Goal: Transaction & Acquisition: Purchase product/service

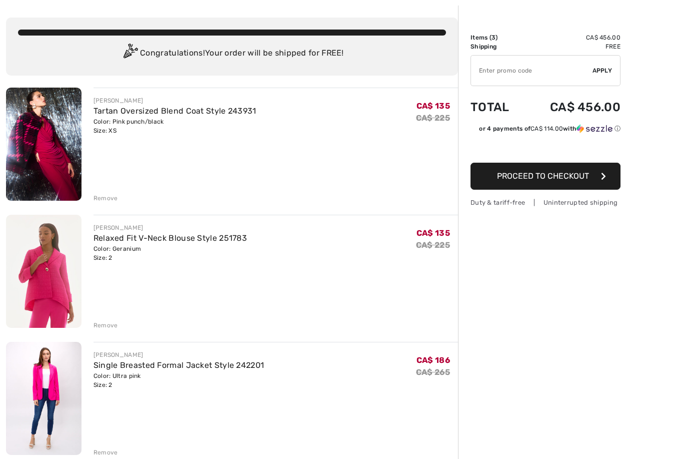
scroll to position [44, 0]
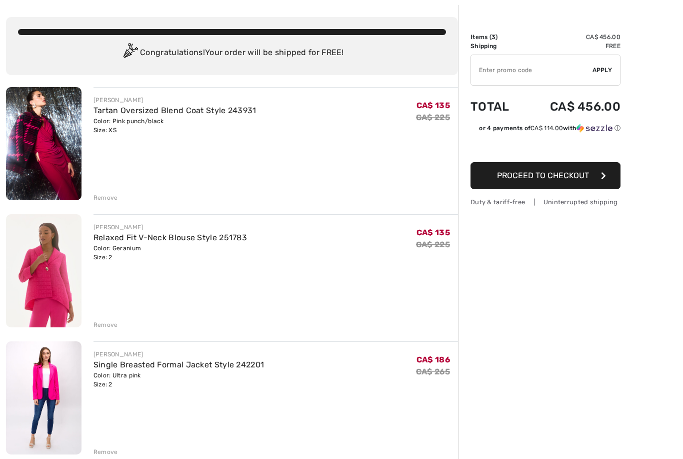
click at [104, 321] on div "Remove" at bounding box center [106, 324] width 25 height 9
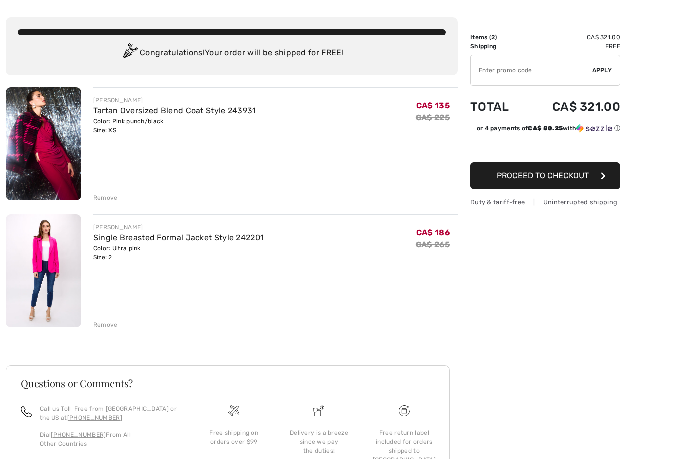
click at [47, 145] on img at bounding box center [44, 143] width 76 height 113
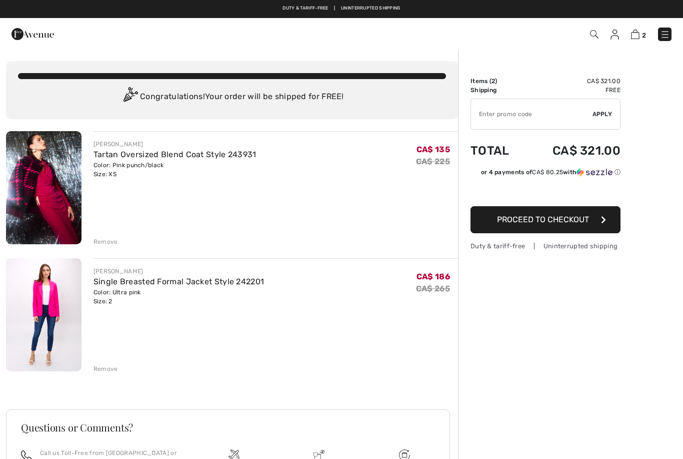
click at [102, 240] on div "Remove" at bounding box center [106, 241] width 25 height 9
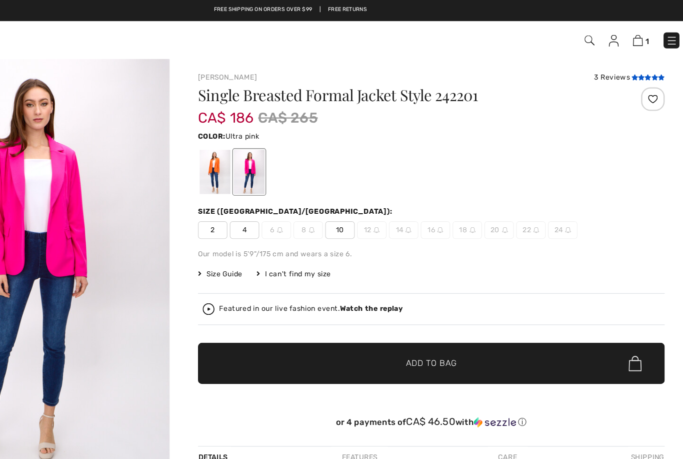
click at [631, 66] on icon at bounding box center [634, 65] width 6 height 5
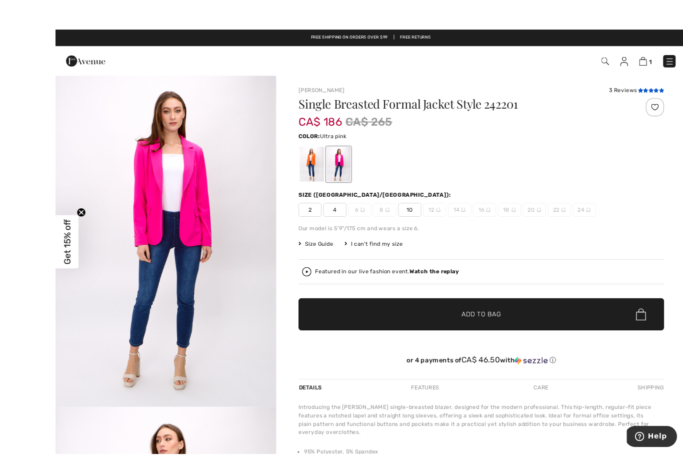
scroll to position [2, 0]
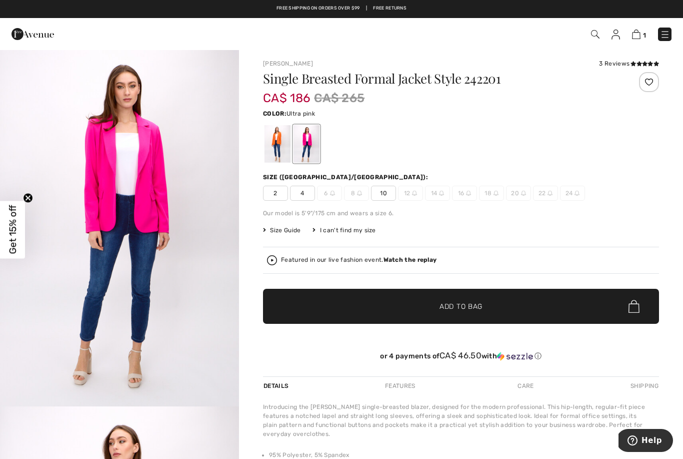
click at [559, 265] on div "Featured in our live fashion event. Watch the replay" at bounding box center [461, 260] width 388 height 10
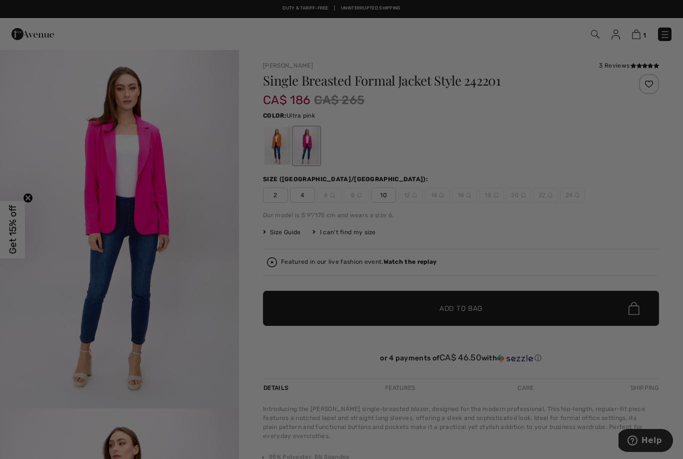
scroll to position [0, 0]
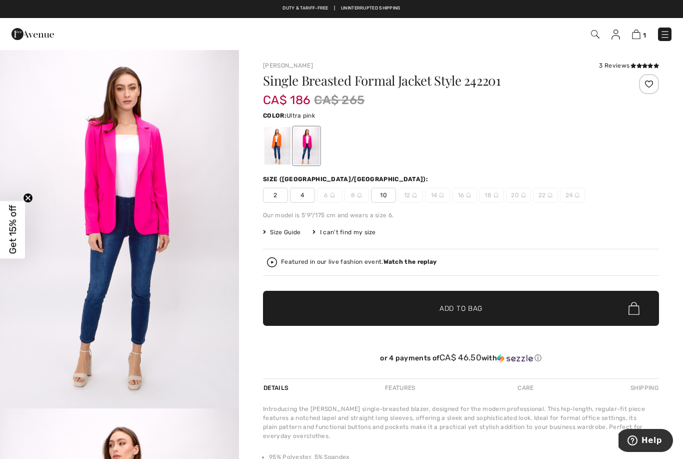
click at [593, 38] on img at bounding box center [595, 34] width 9 height 9
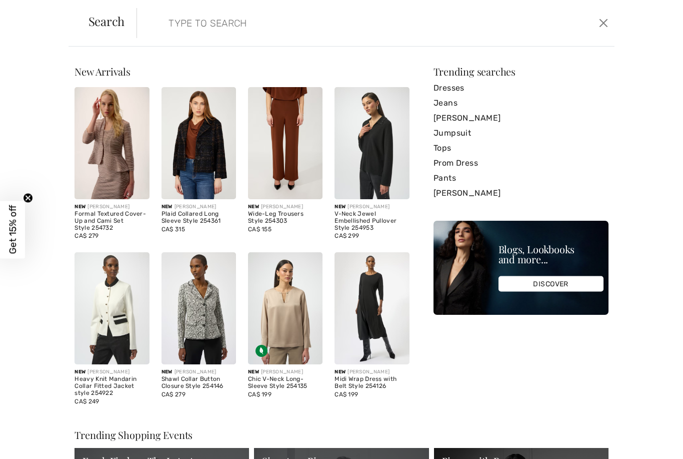
click at [207, 27] on input "search" at bounding box center [324, 23] width 326 height 30
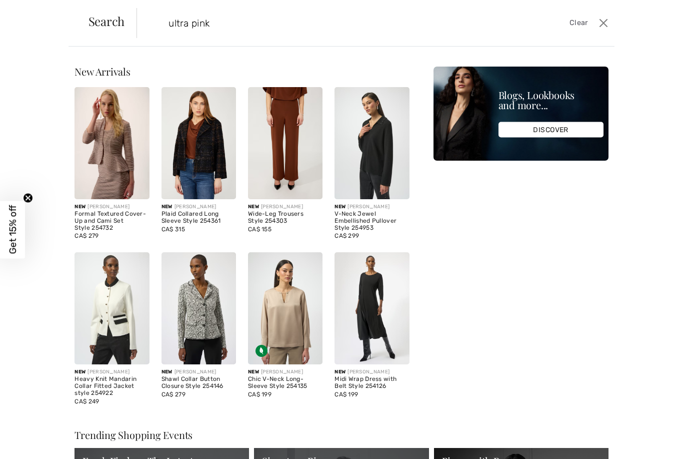
type input "ultra pink"
